Goal: Navigation & Orientation: Find specific page/section

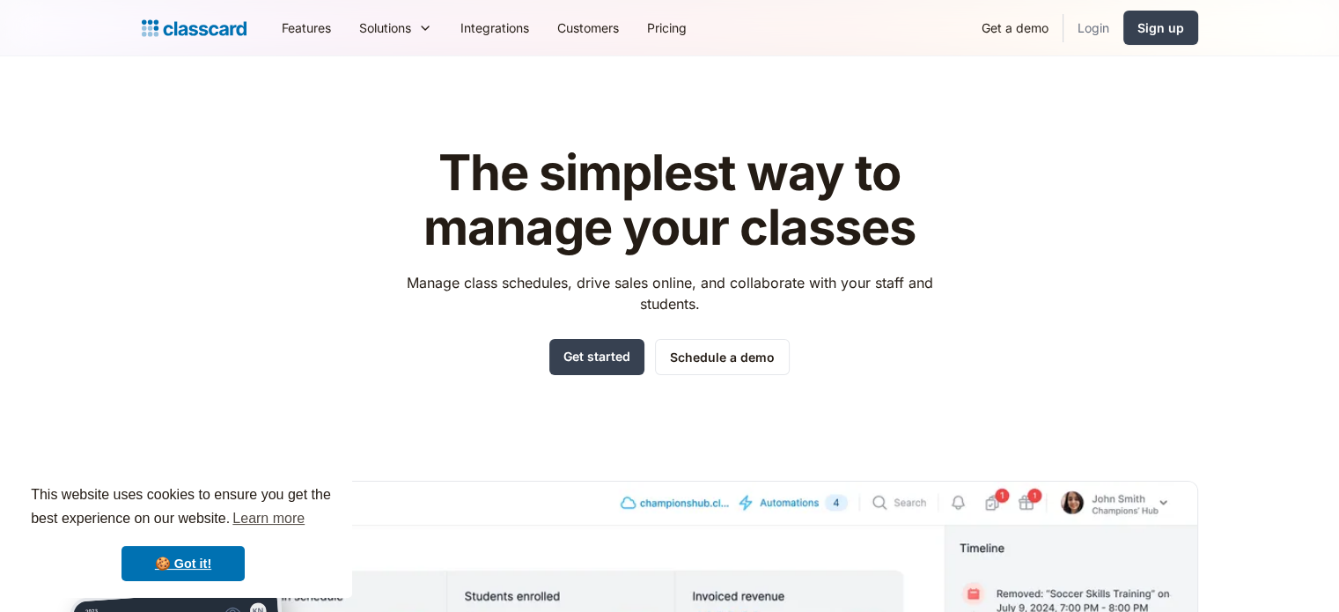
click at [1082, 28] on link "Login" at bounding box center [1094, 28] width 60 height 40
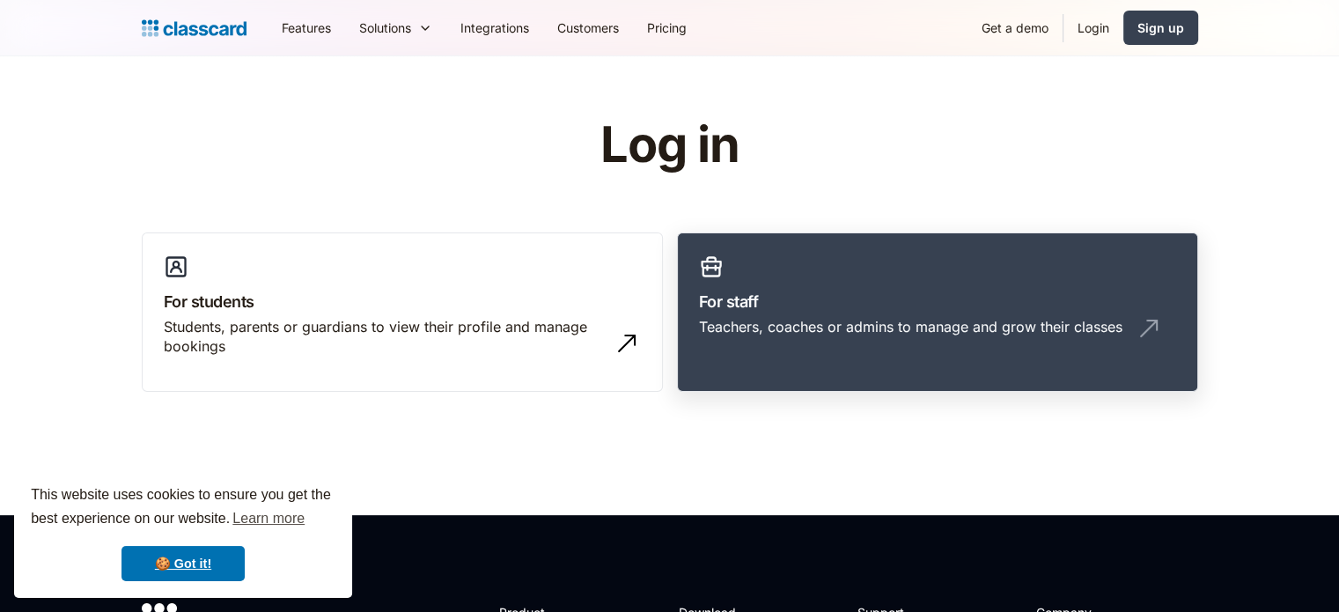
click at [933, 284] on link "For staff Teachers, coaches or admins to manage and grow their classes" at bounding box center [937, 312] width 521 height 160
